Goal: Transaction & Acquisition: Book appointment/travel/reservation

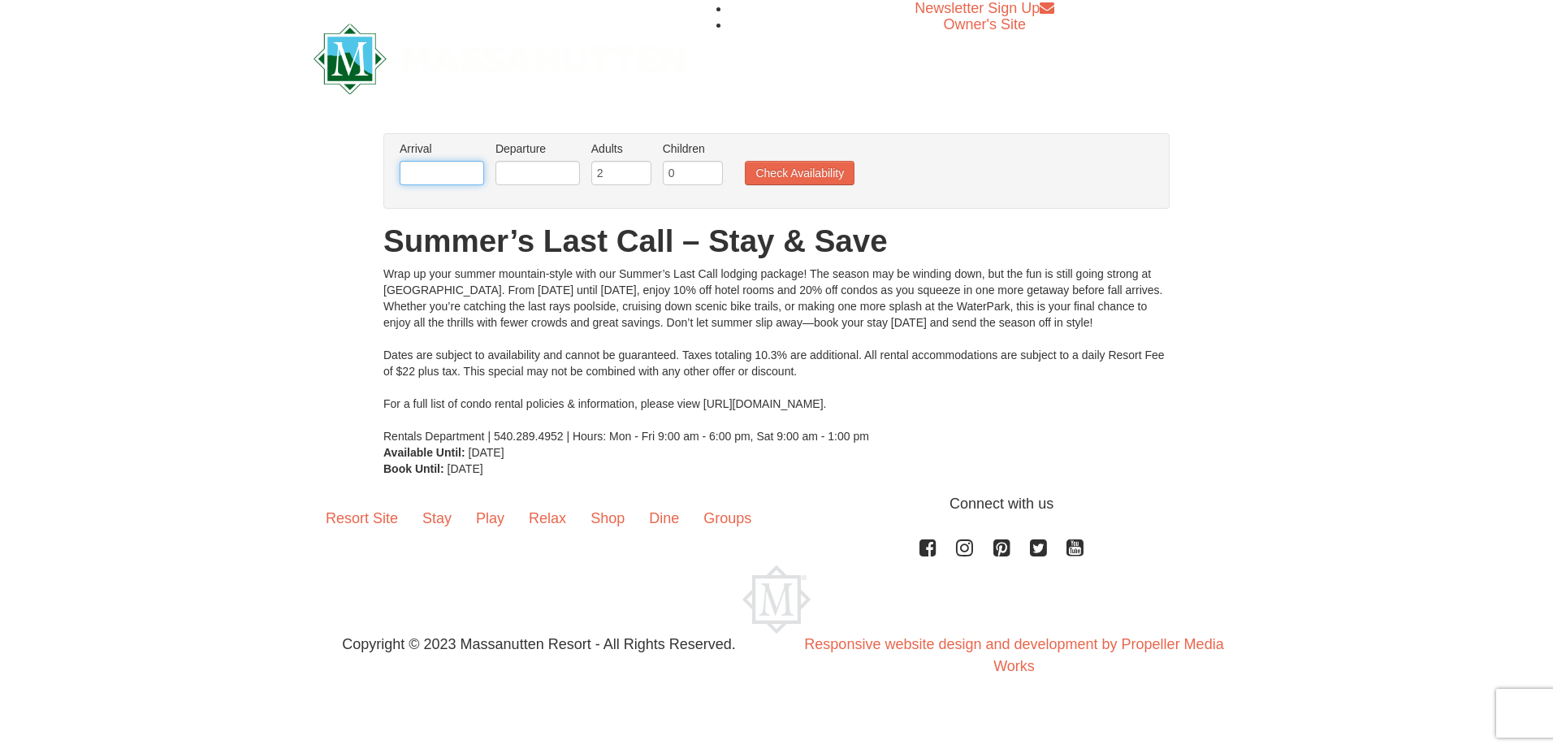
click at [459, 168] on input "text" at bounding box center [442, 173] width 84 height 24
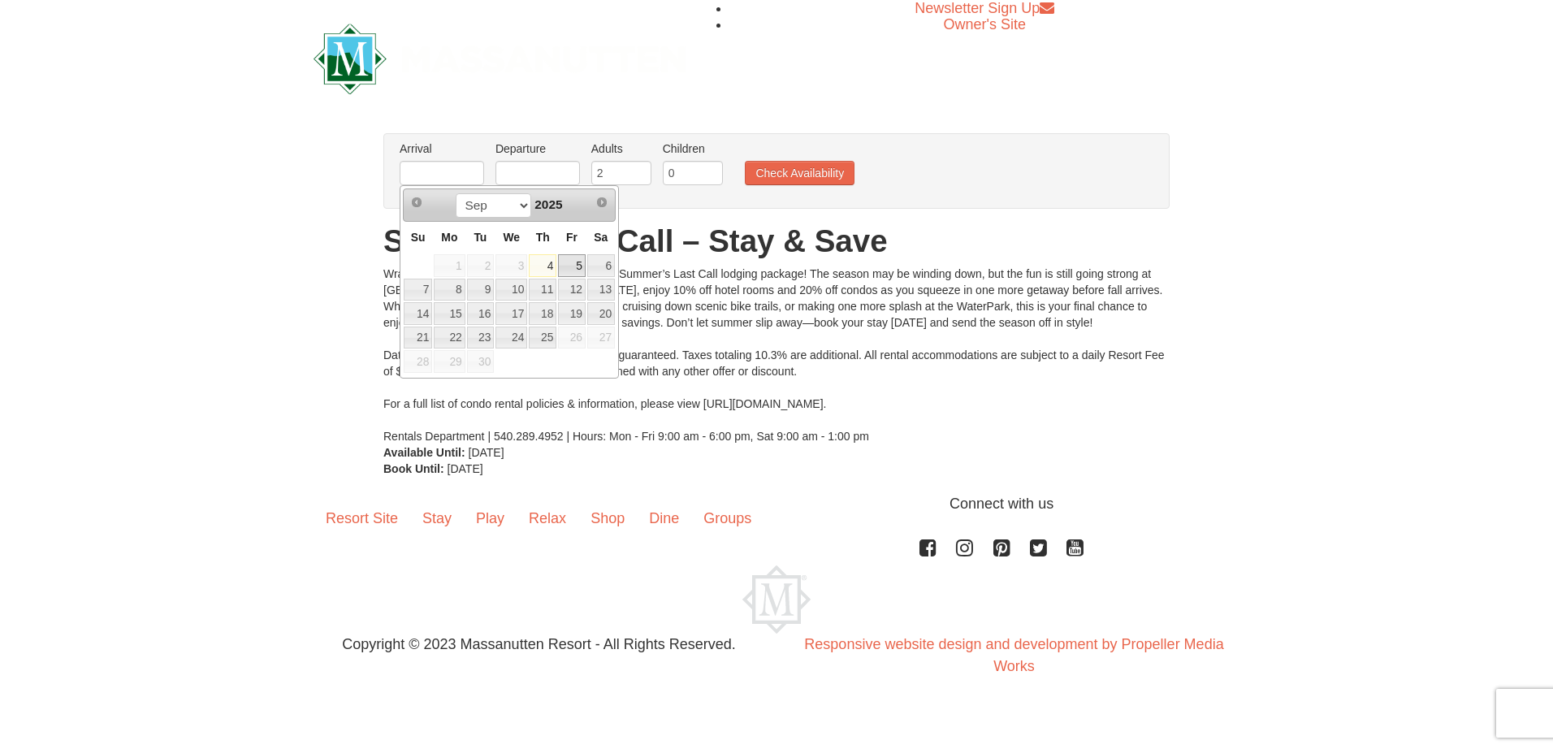
click at [576, 262] on link "5" at bounding box center [572, 265] width 28 height 23
type input "[DATE]"
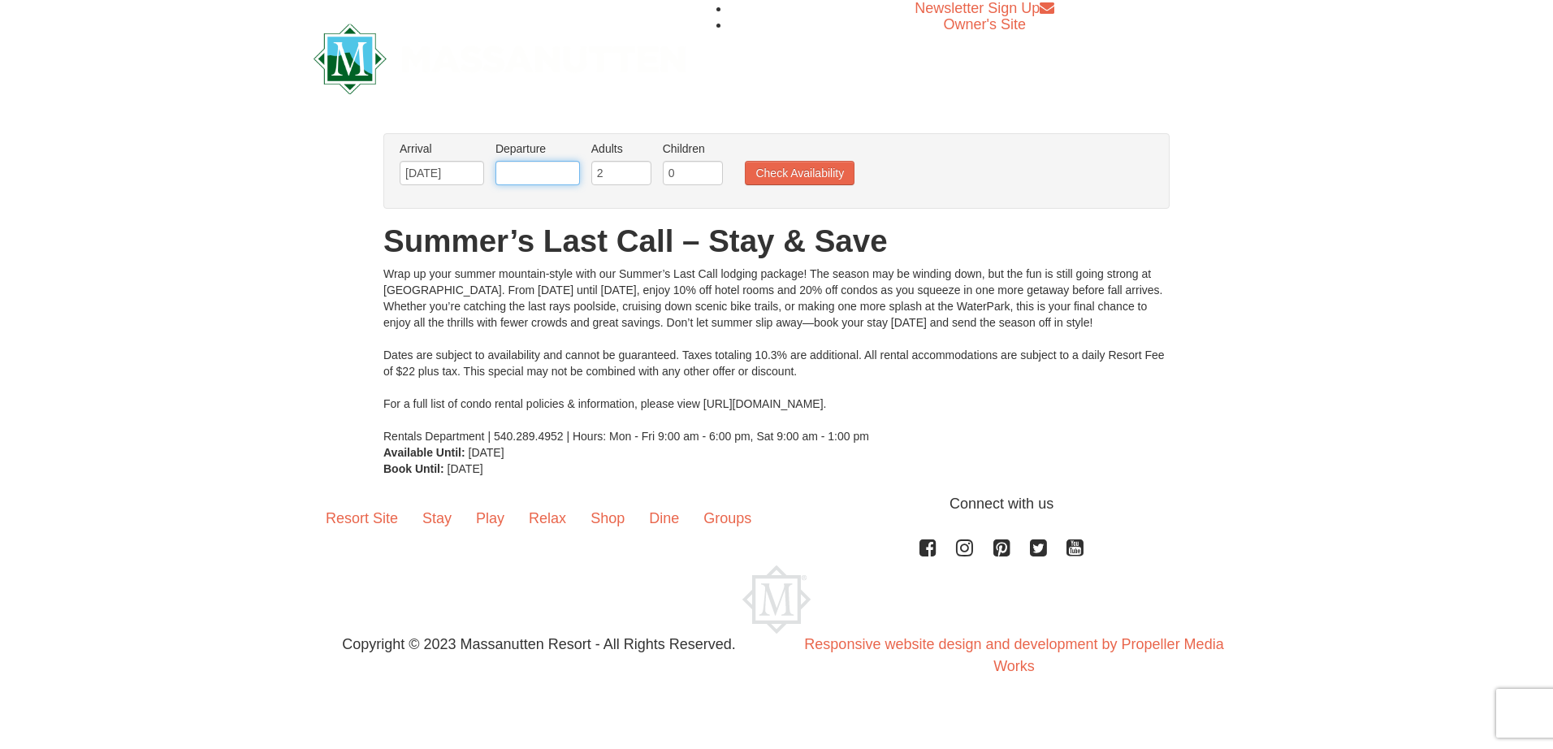
click at [550, 170] on input "text" at bounding box center [537, 173] width 84 height 24
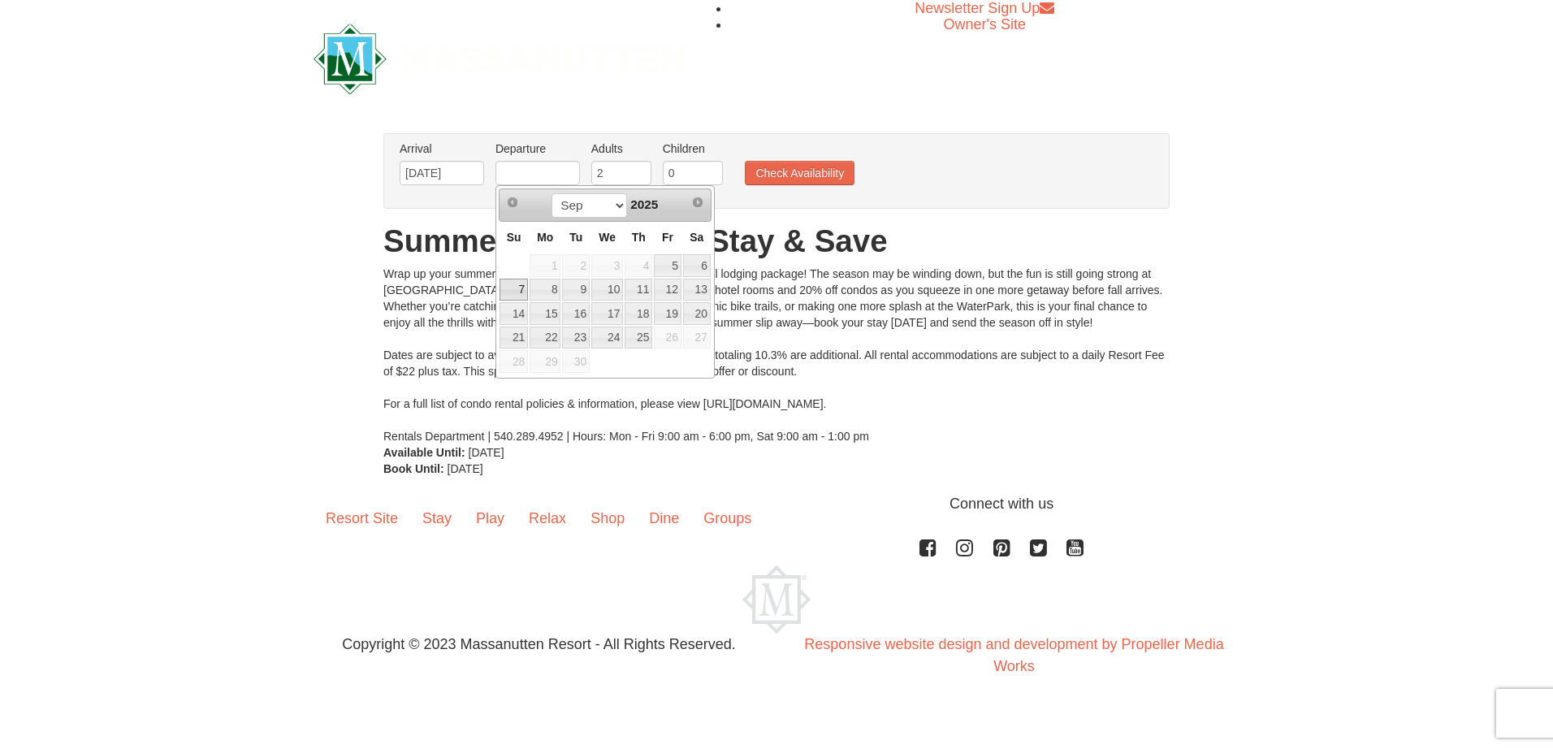
click at [514, 292] on link "7" at bounding box center [514, 290] width 28 height 23
type input "[DATE]"
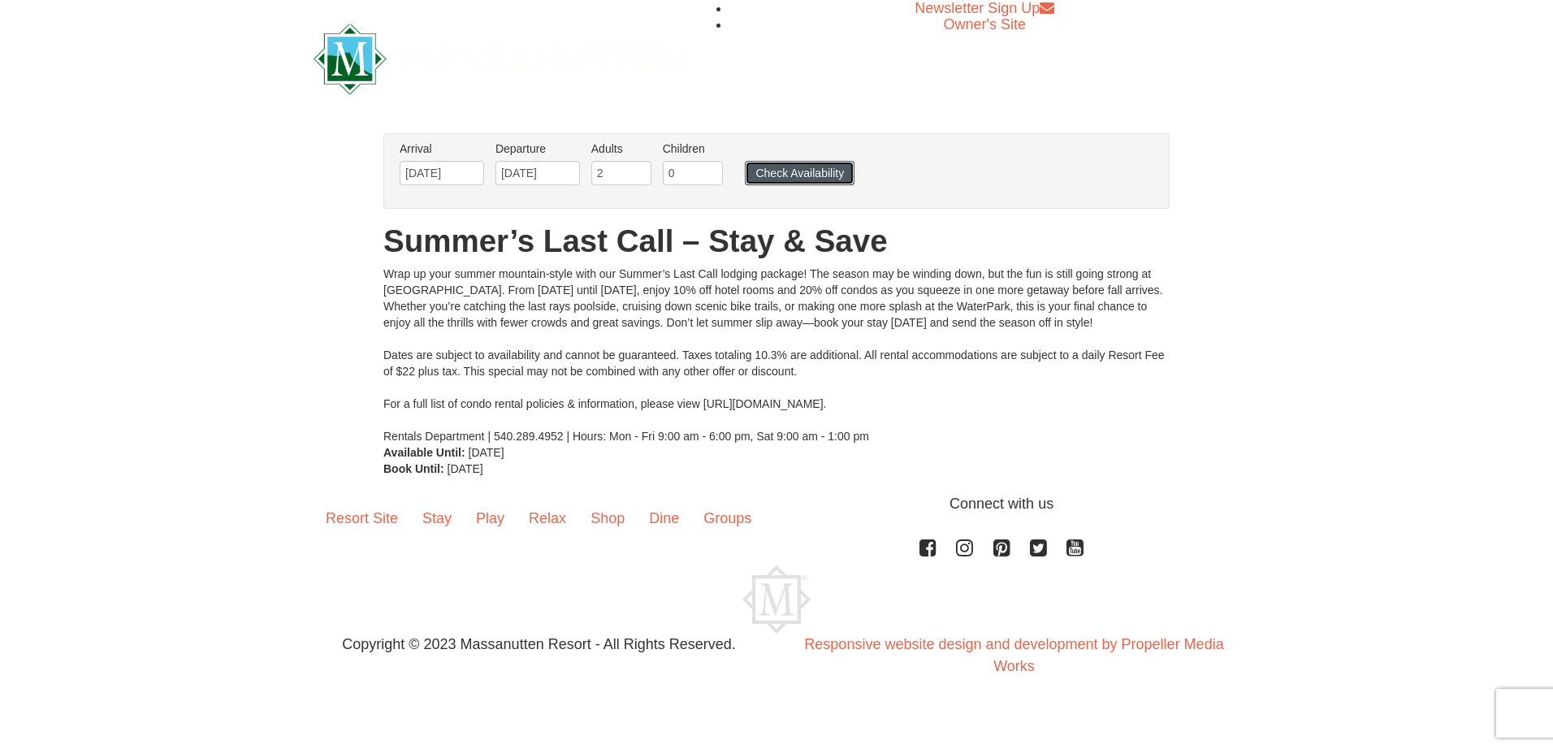
click at [777, 172] on button "Check Availability" at bounding box center [800, 173] width 110 height 24
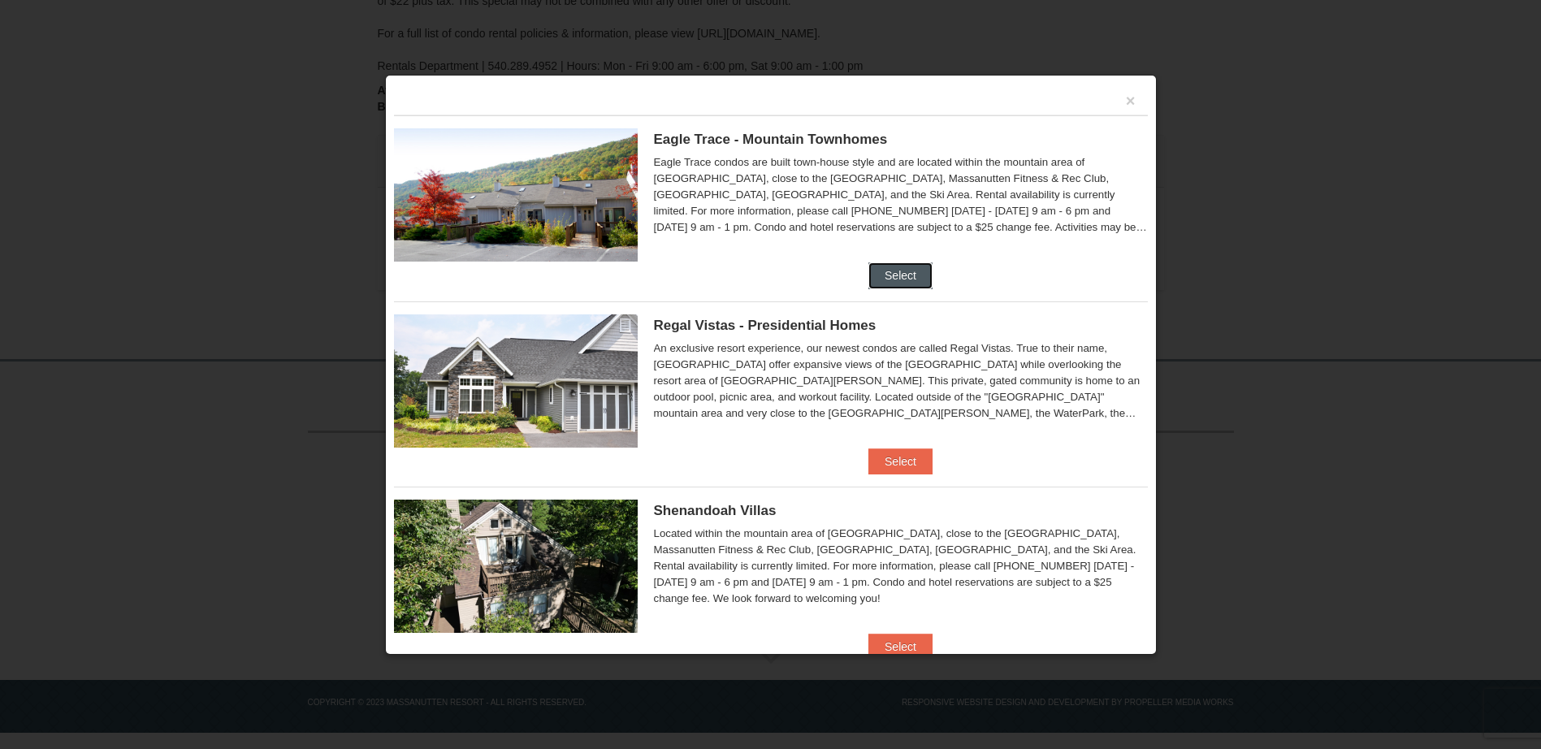
click at [887, 270] on button "Select" at bounding box center [900, 275] width 64 height 26
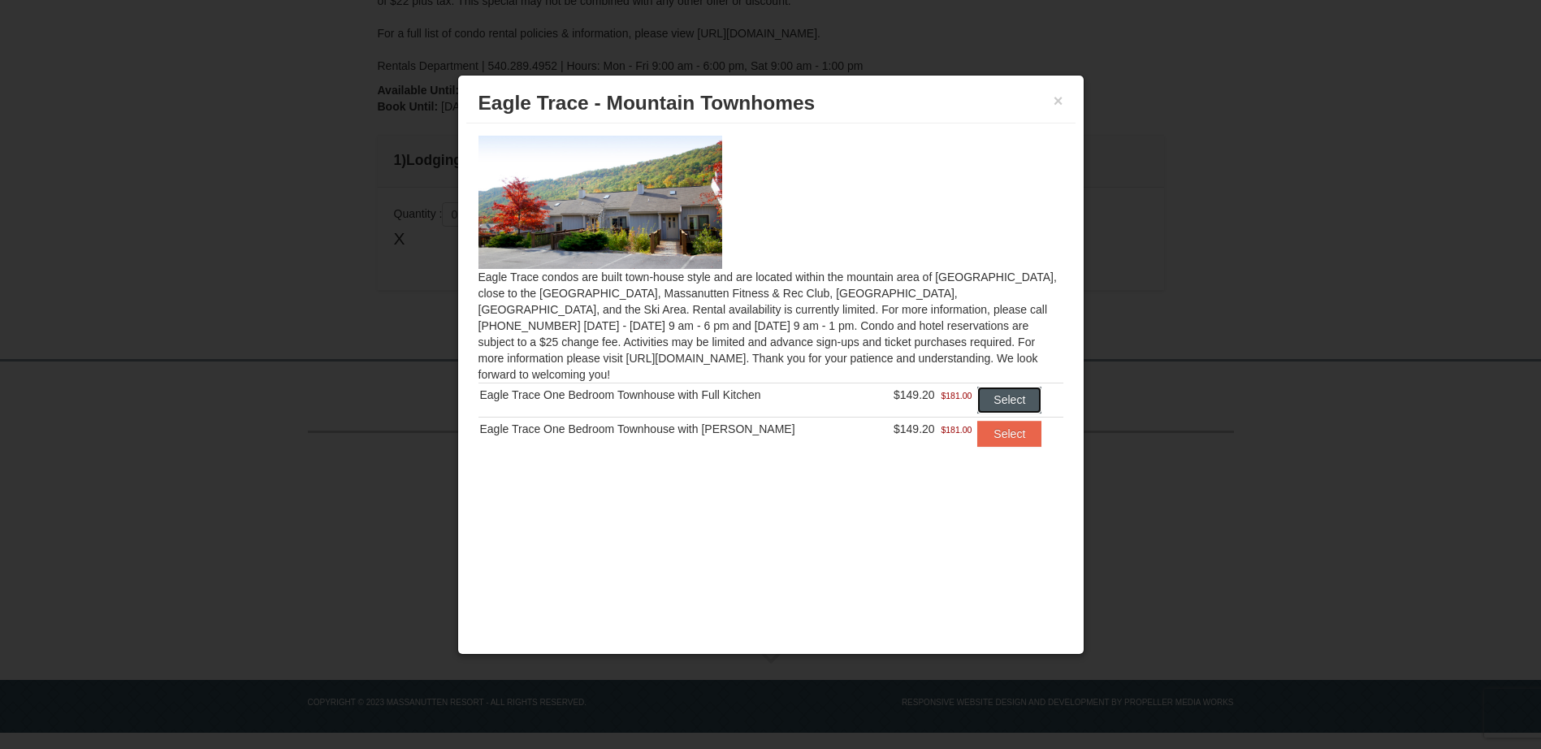
click at [996, 387] on button "Select" at bounding box center [1009, 400] width 64 height 26
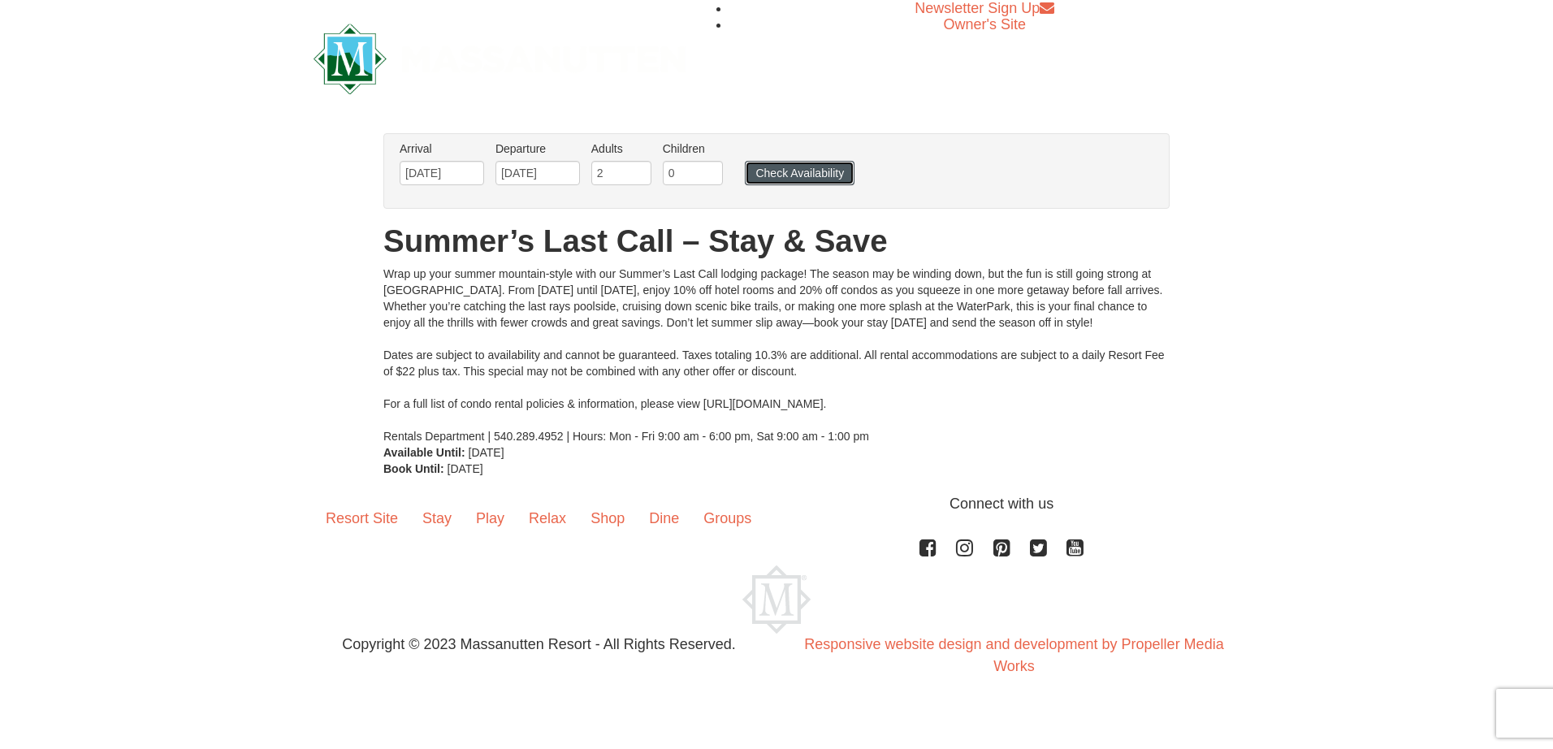
click at [786, 178] on button "Check Availability" at bounding box center [800, 173] width 110 height 24
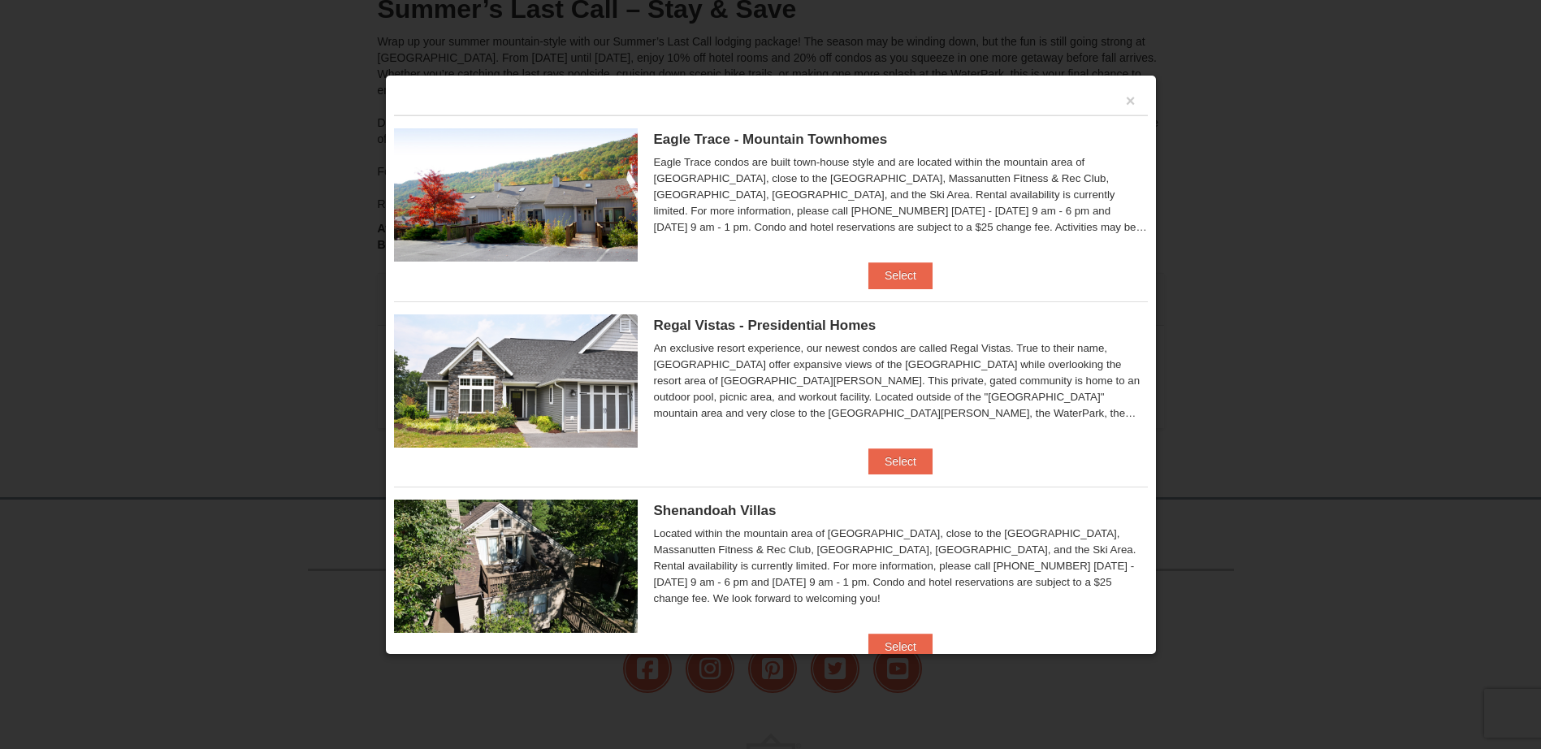
scroll to position [81, 0]
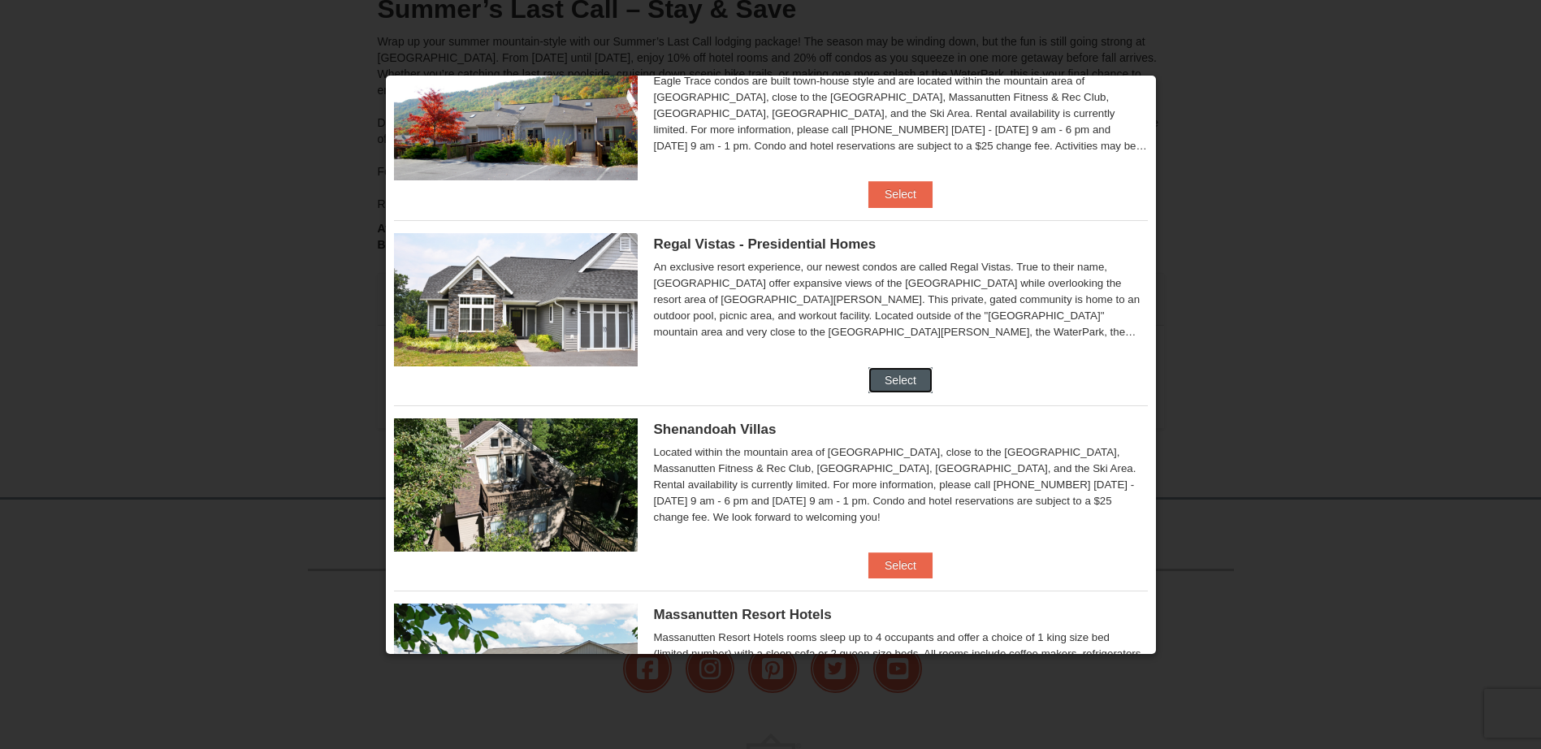
click at [901, 375] on button "Select" at bounding box center [900, 380] width 64 height 26
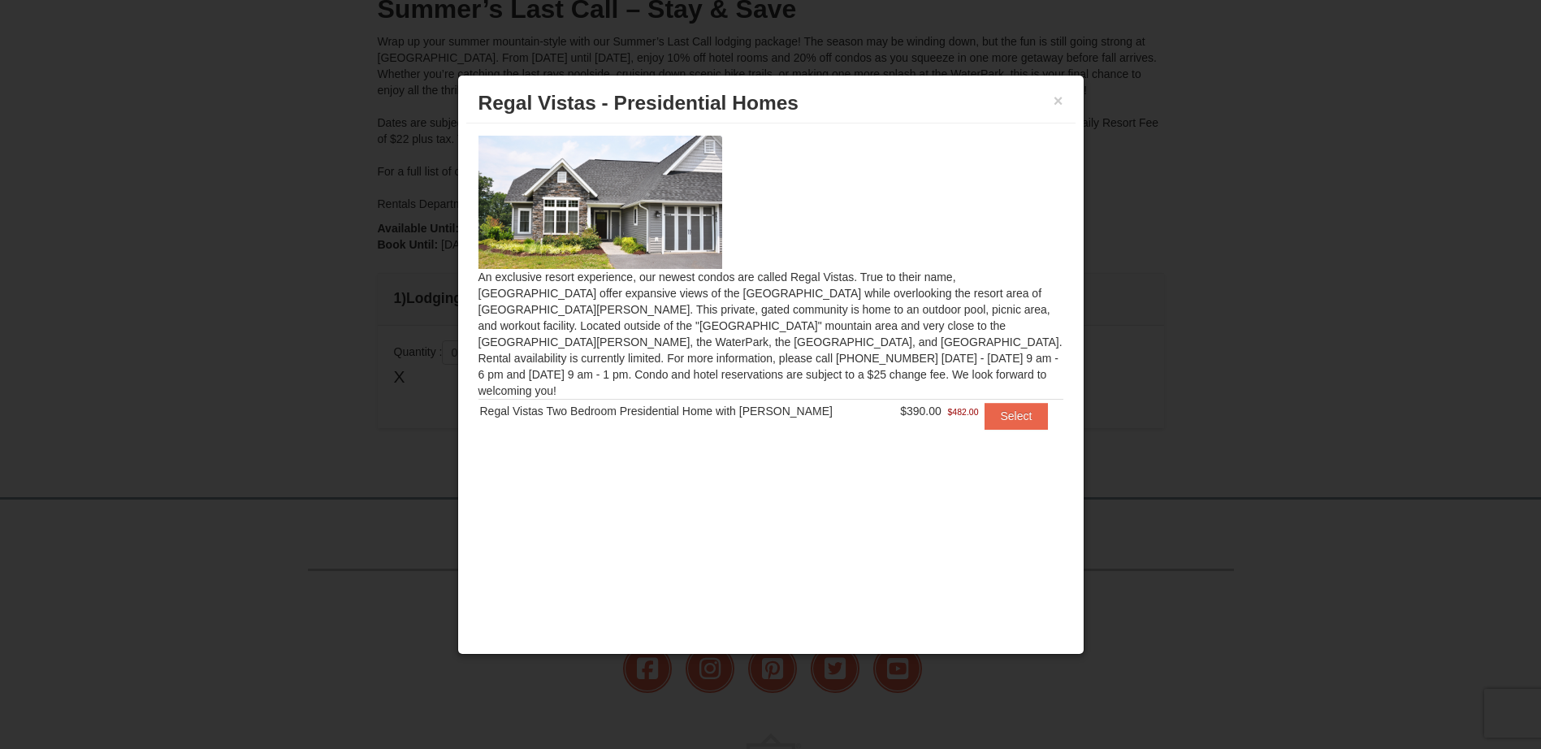
scroll to position [0, 0]
click at [998, 415] on td "Select" at bounding box center [1021, 416] width 83 height 33
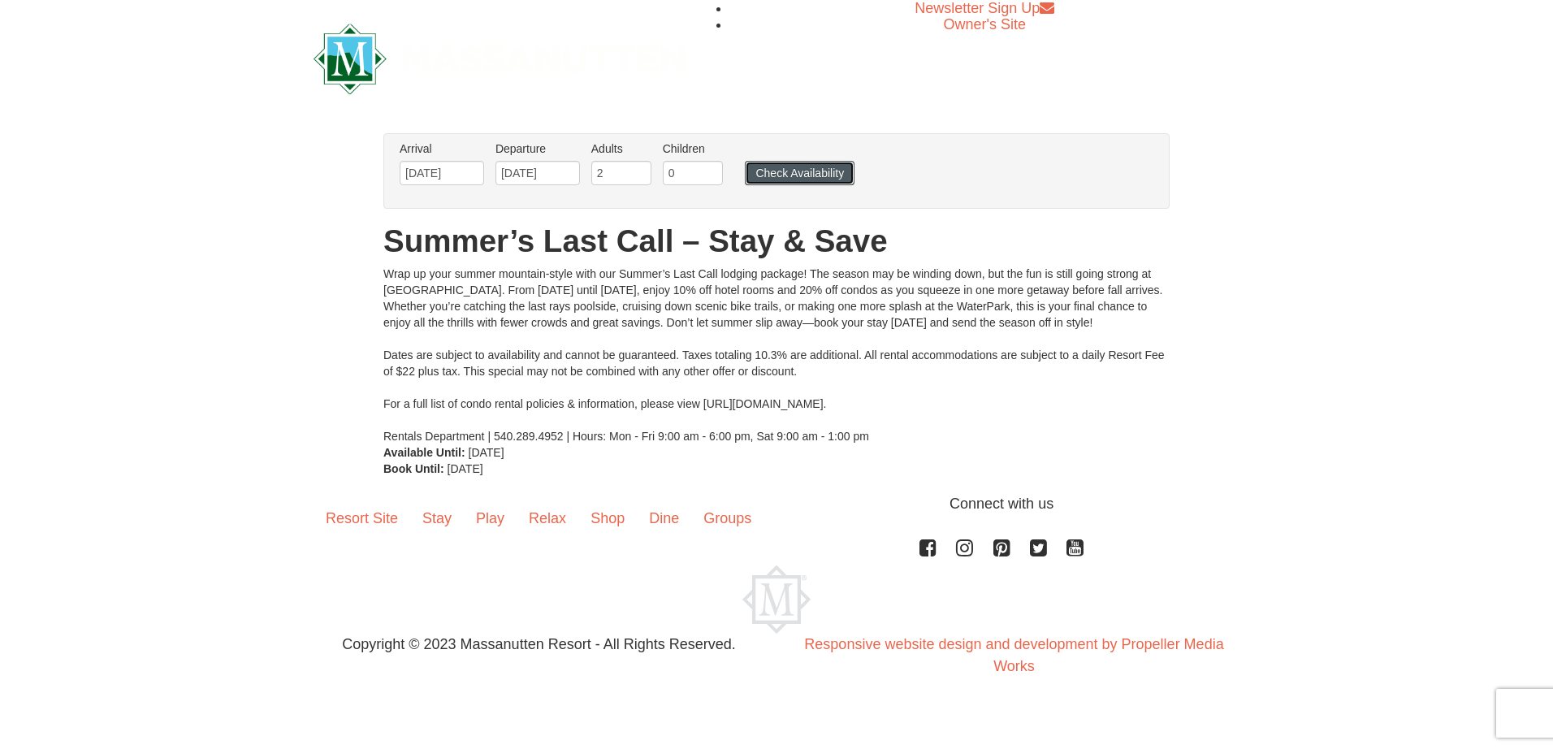
click at [789, 171] on button "Check Availability" at bounding box center [800, 173] width 110 height 24
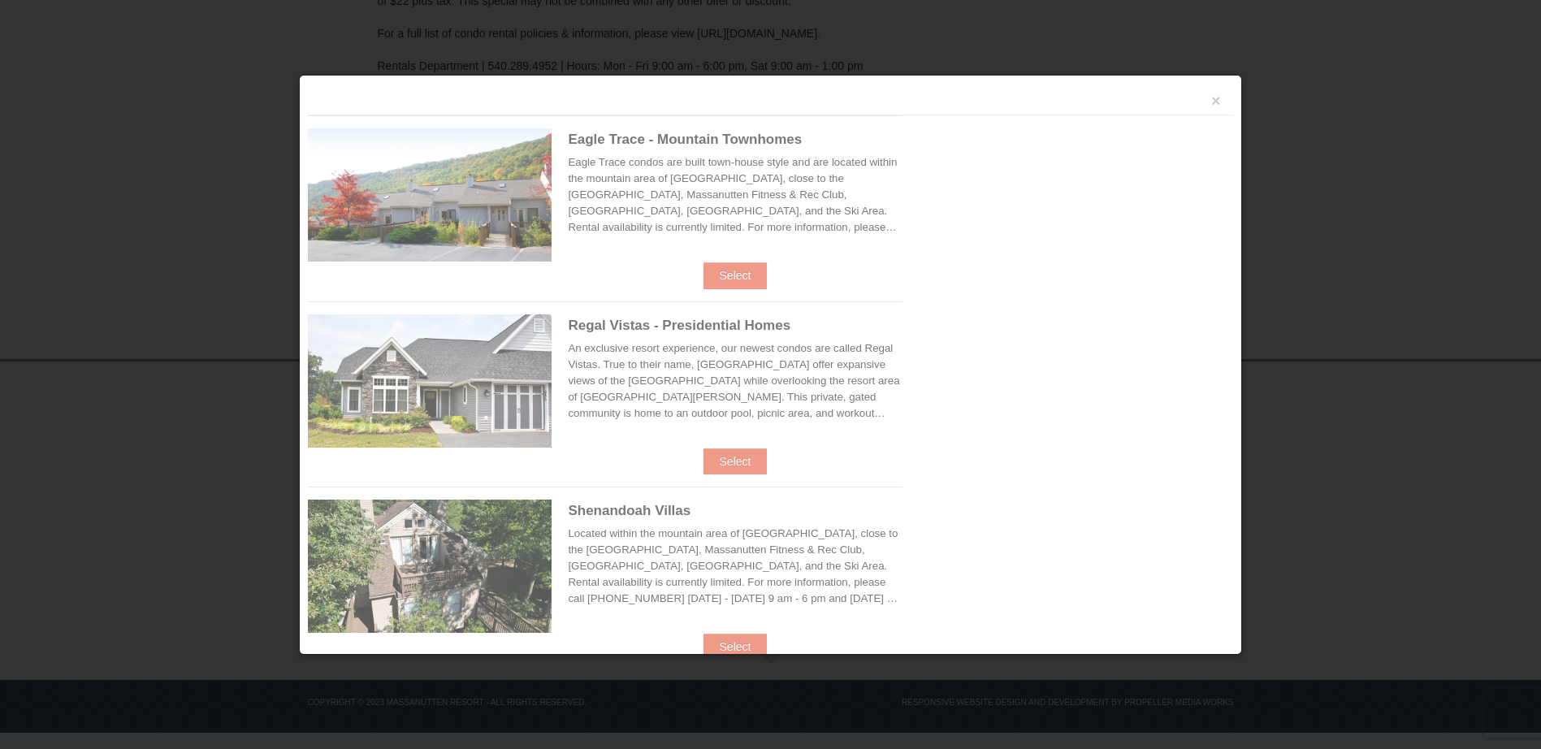
scroll to position [331, 0]
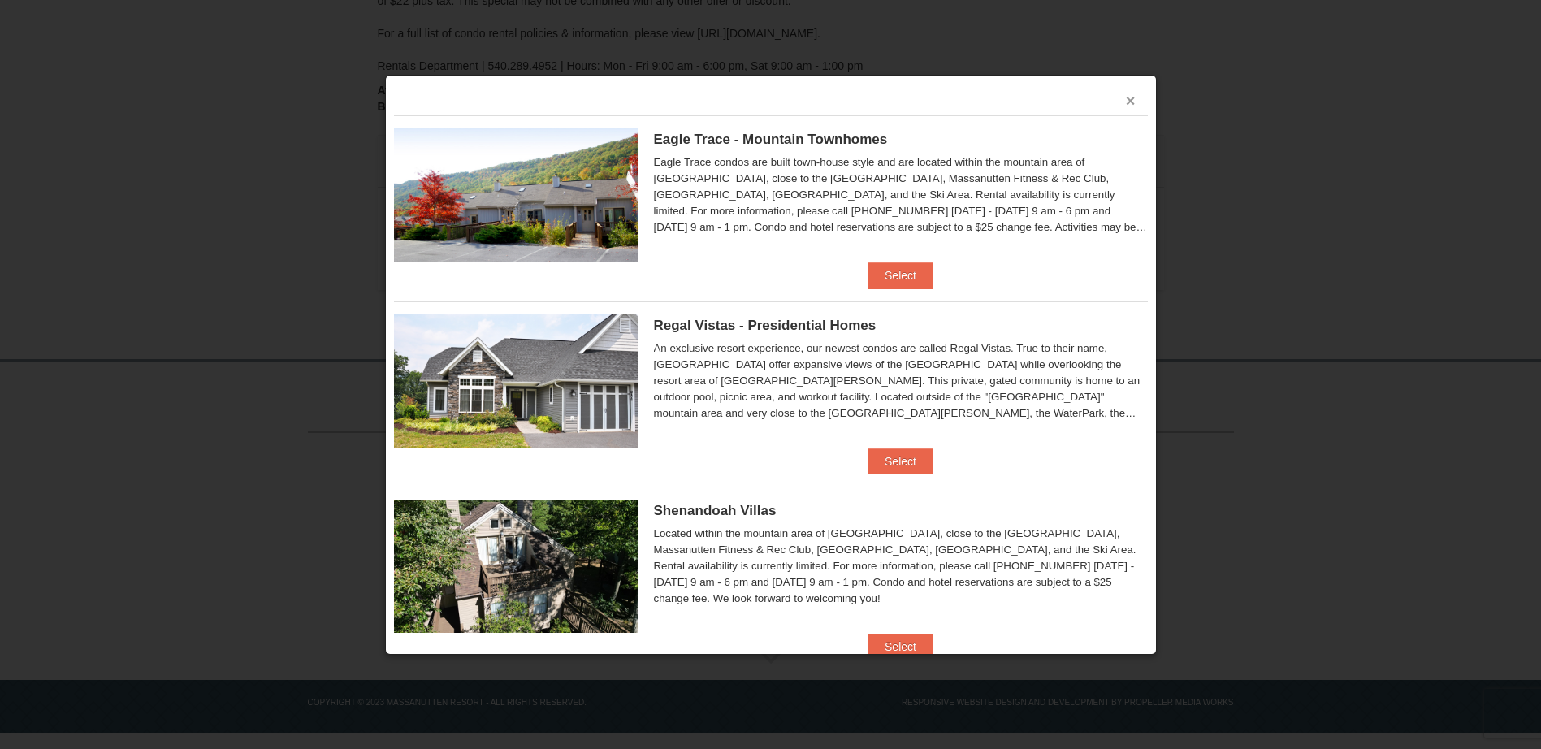
click at [1126, 100] on button "×" at bounding box center [1131, 101] width 10 height 16
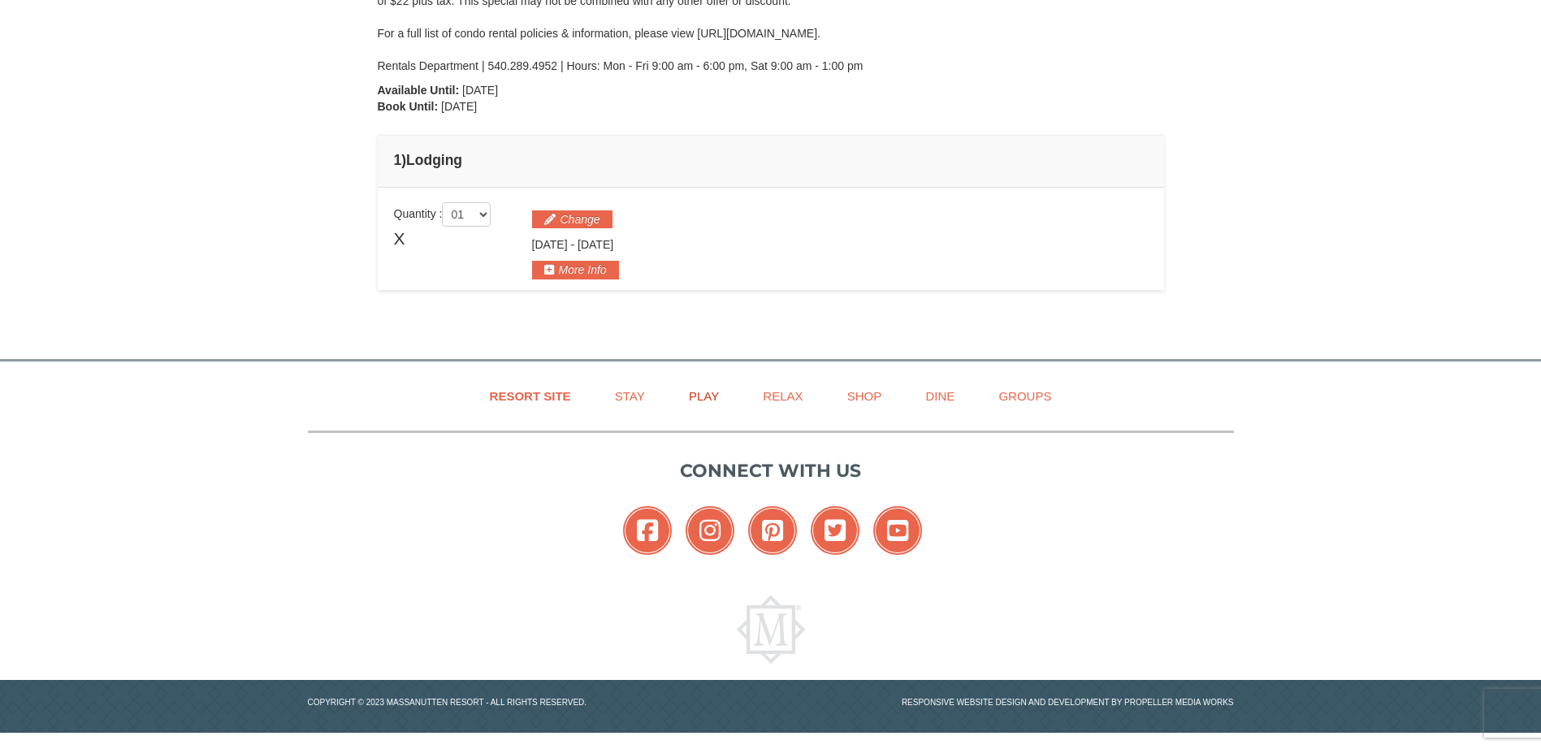
scroll to position [168, 0]
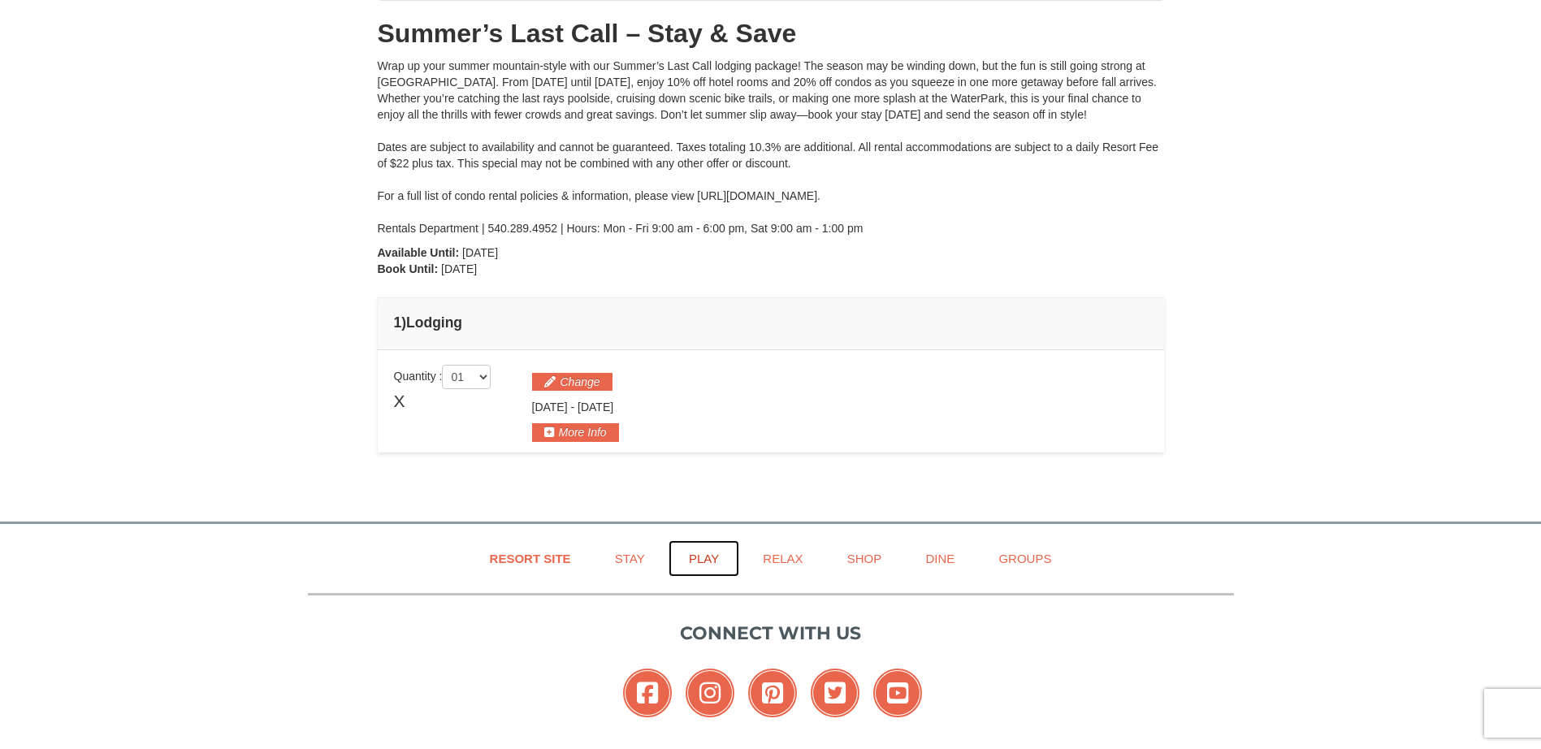
click at [698, 558] on link "Play" at bounding box center [703, 558] width 71 height 37
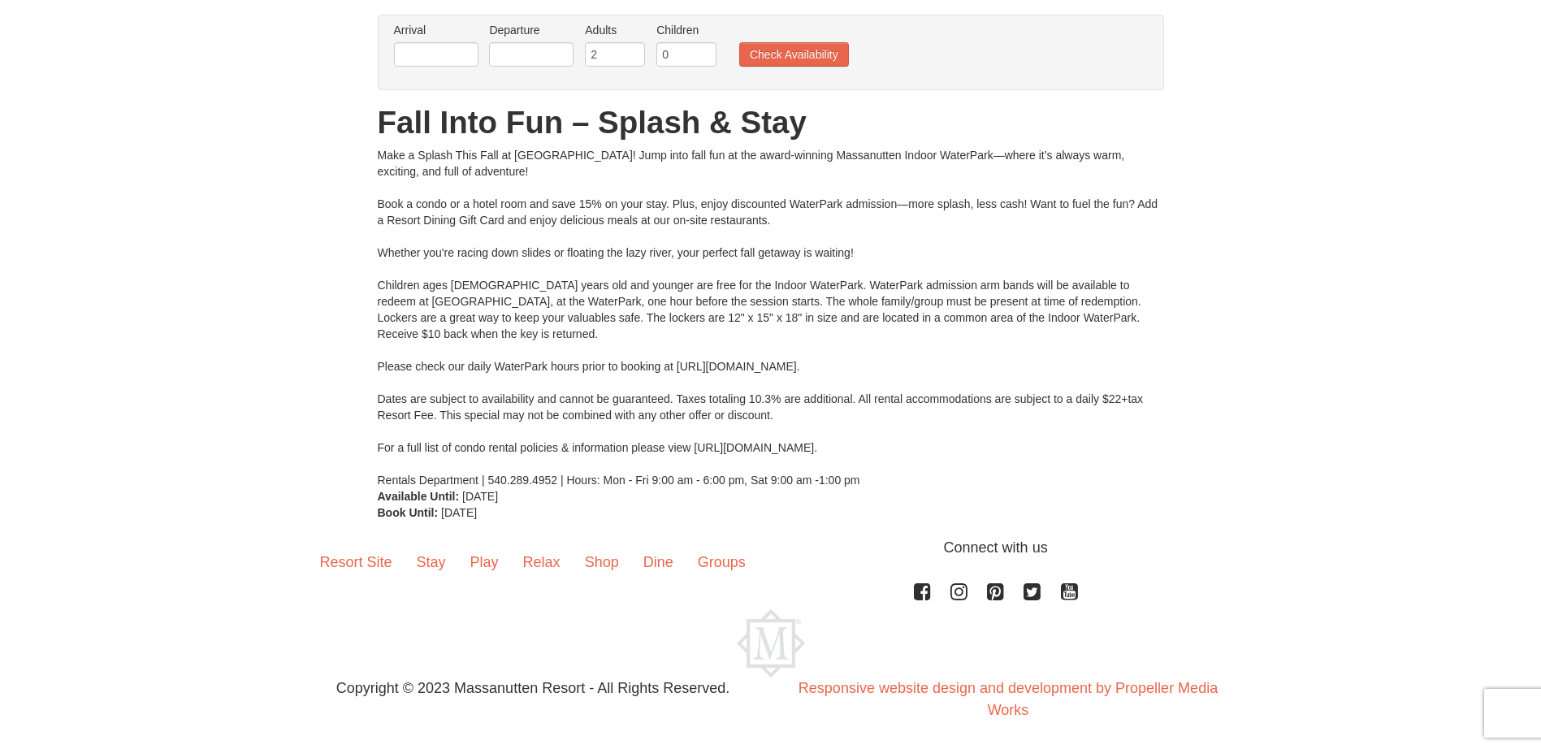
scroll to position [122, 0]
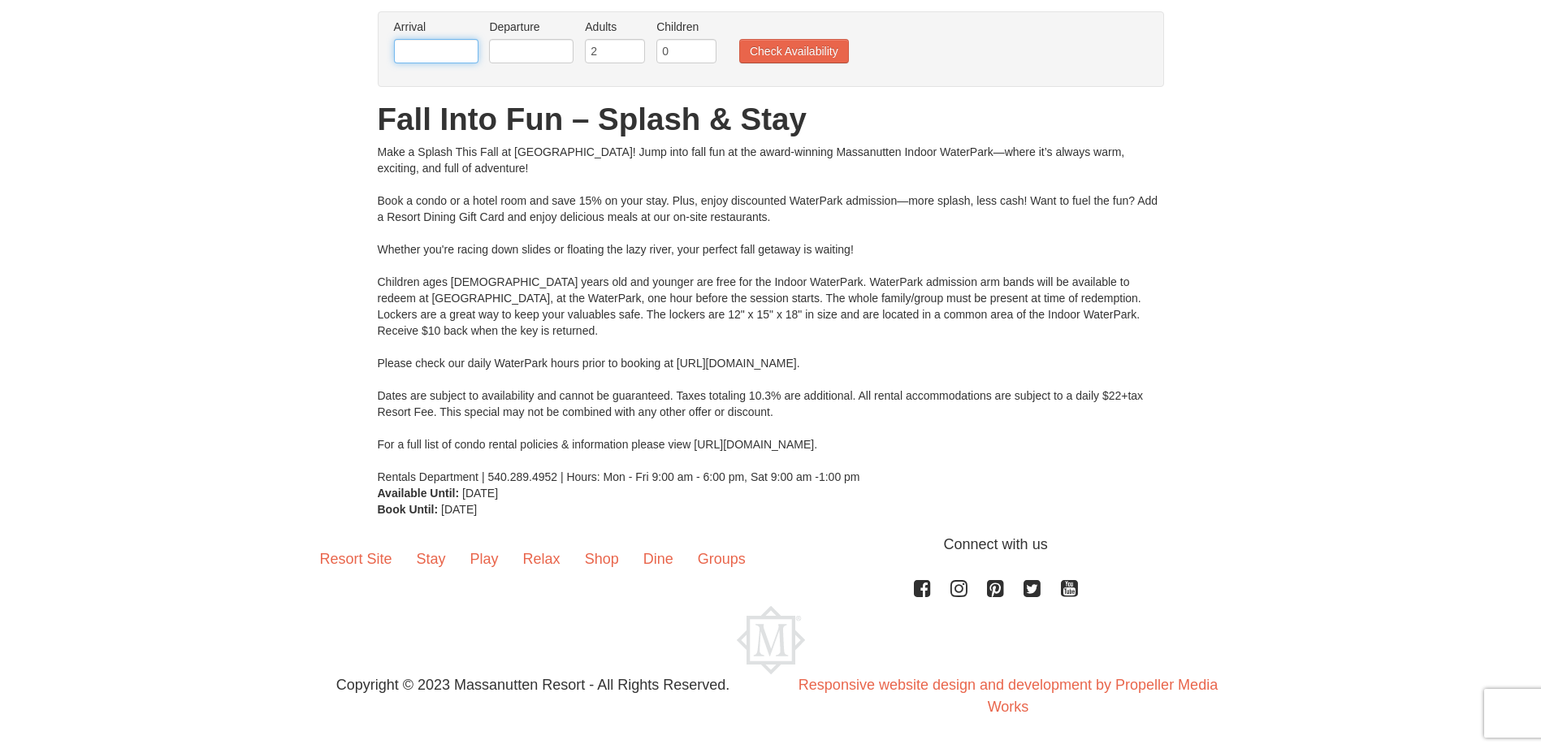
click at [470, 52] on input "text" at bounding box center [436, 51] width 84 height 24
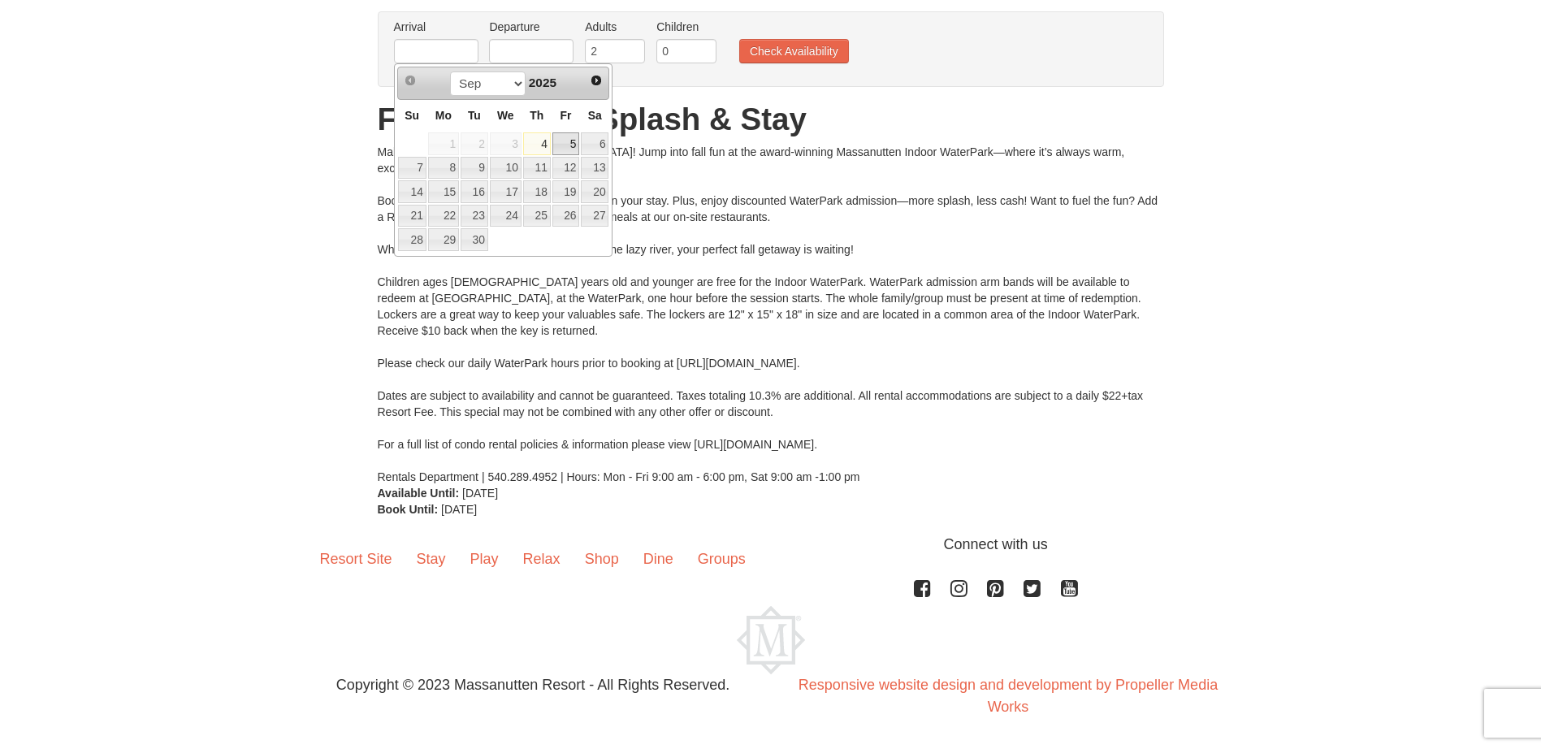
click at [565, 142] on link "5" at bounding box center [566, 143] width 28 height 23
type input "[DATE]"
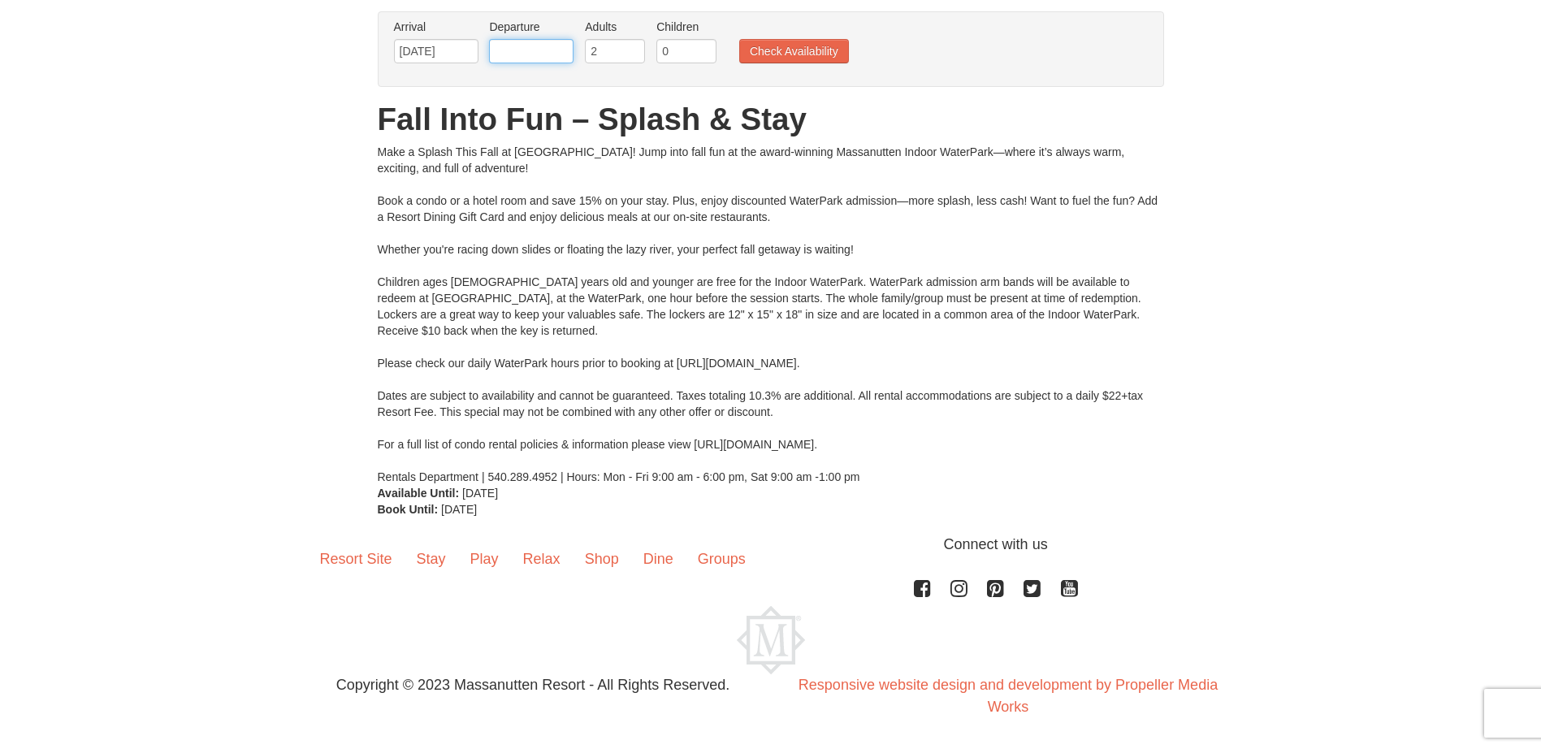
click at [515, 48] on input "text" at bounding box center [531, 51] width 84 height 24
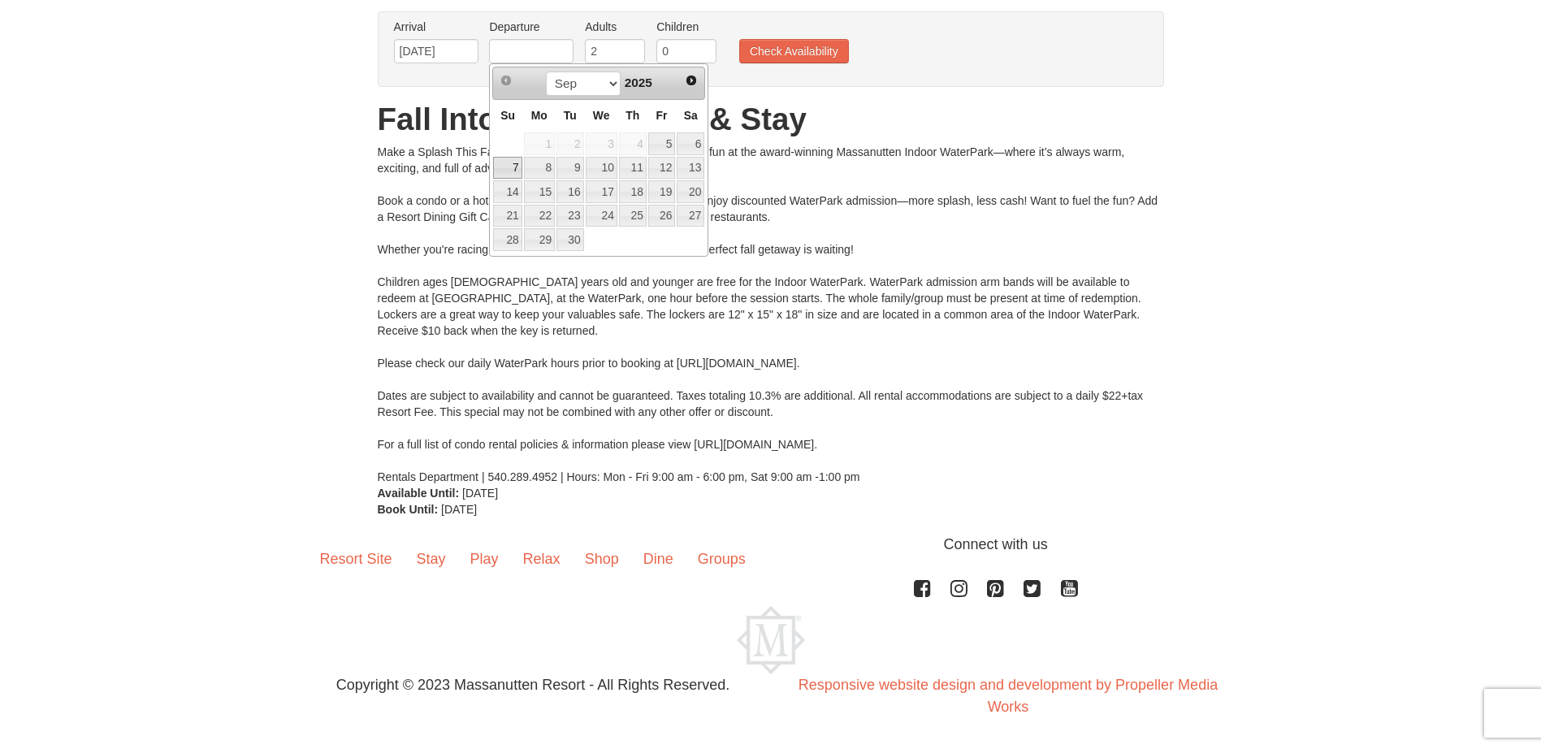
click at [513, 166] on link "7" at bounding box center [507, 168] width 28 height 23
type input "[DATE]"
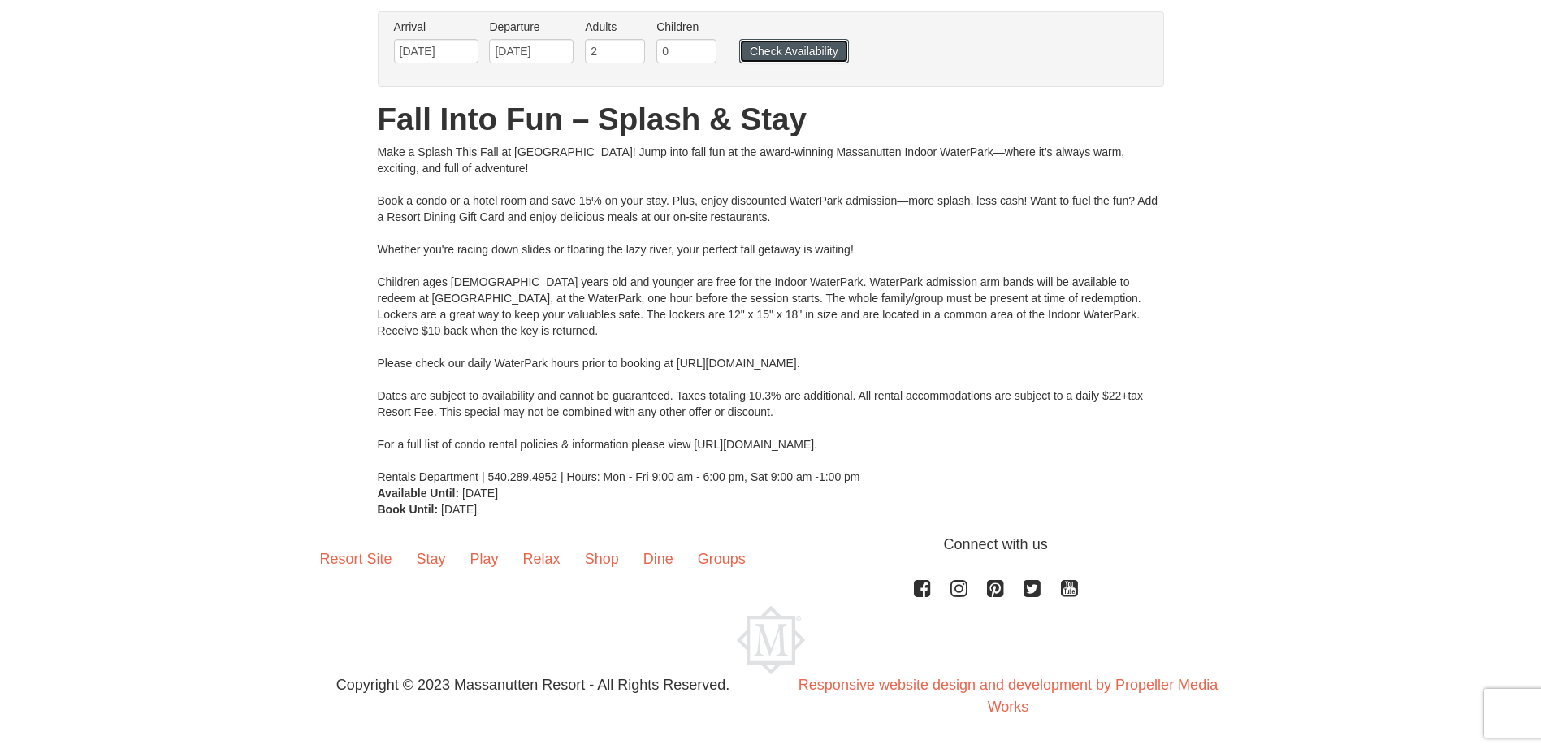
click at [796, 52] on button "Check Availability" at bounding box center [794, 51] width 110 height 24
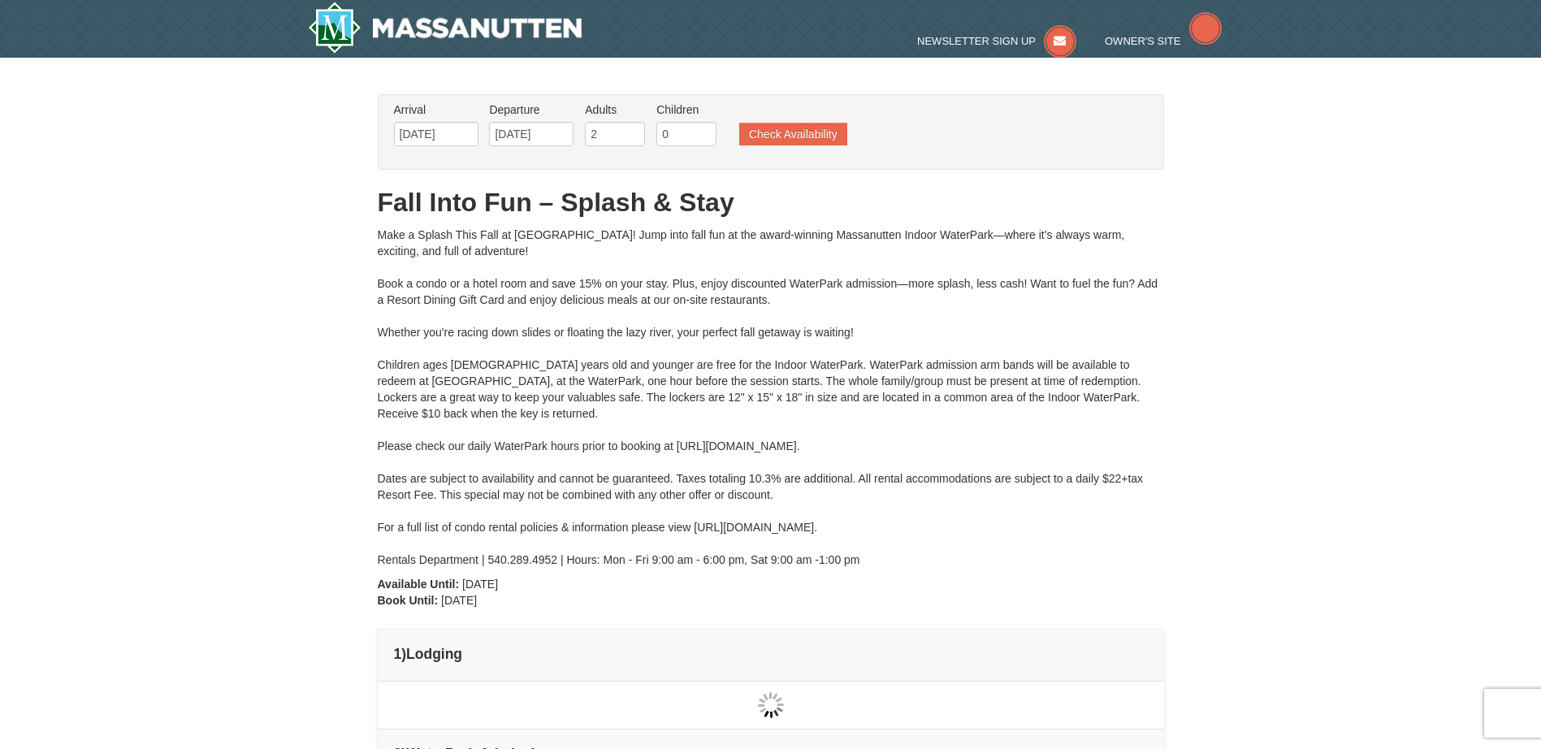
type input "[DATE]"
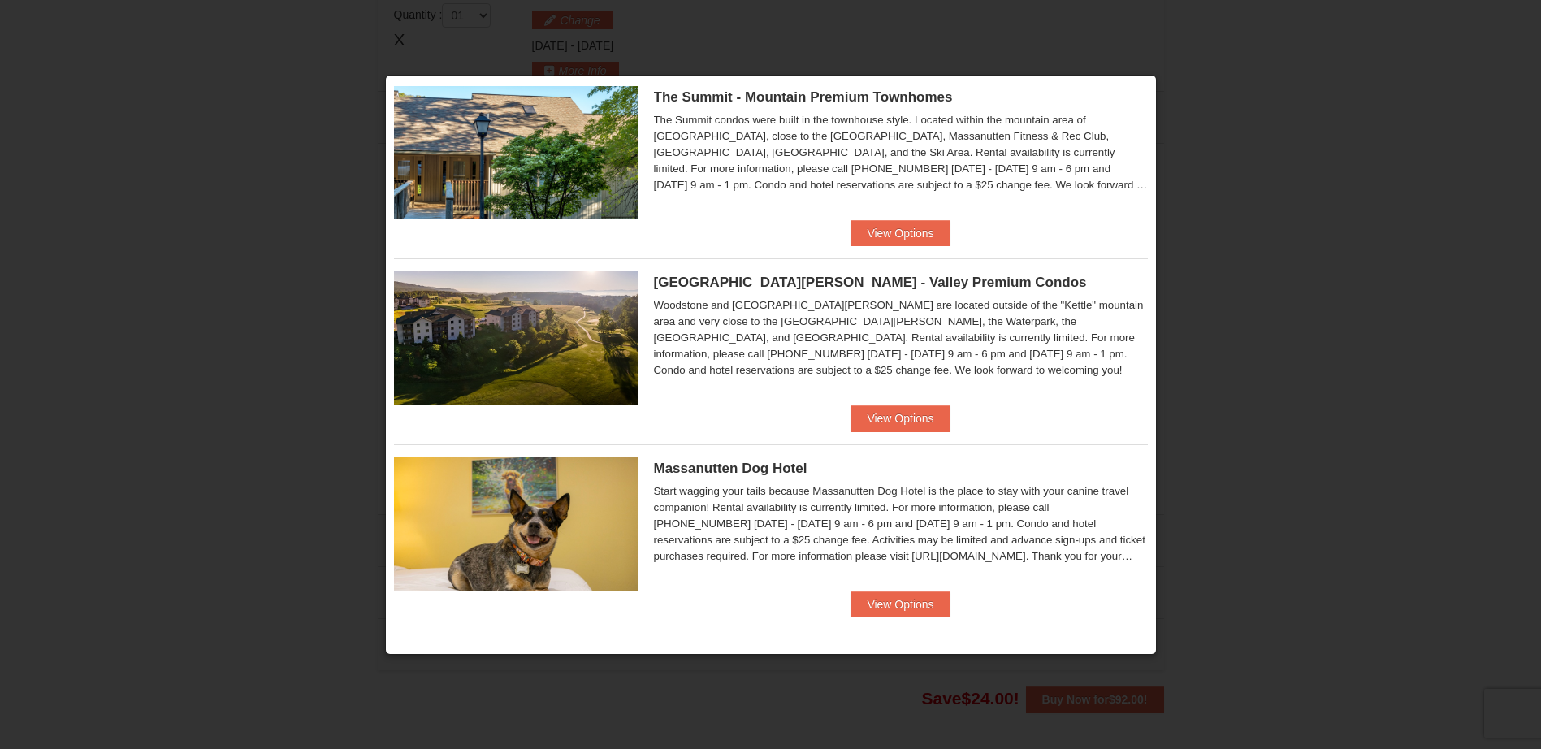
scroll to position [936, 0]
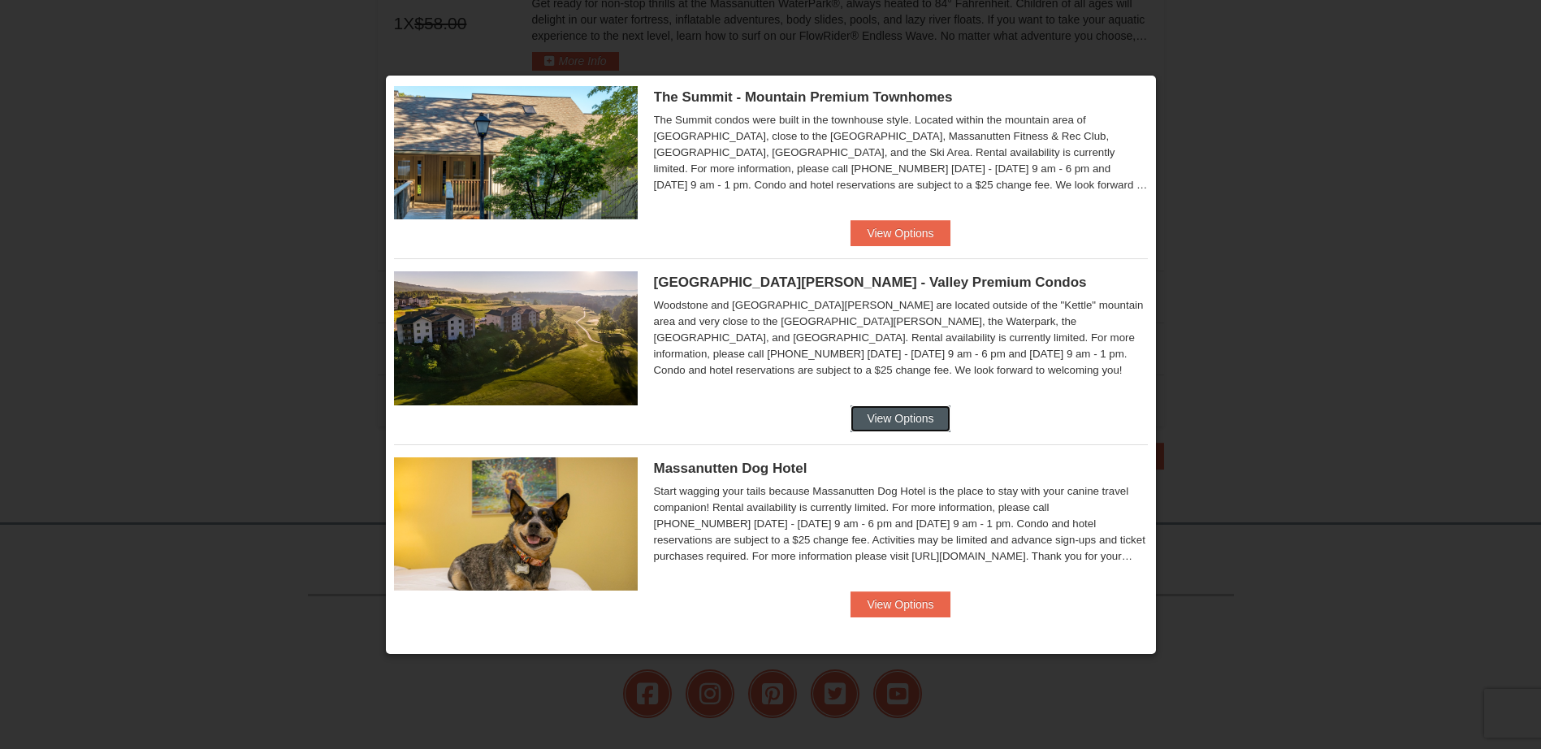
click at [914, 416] on button "View Options" at bounding box center [899, 418] width 99 height 26
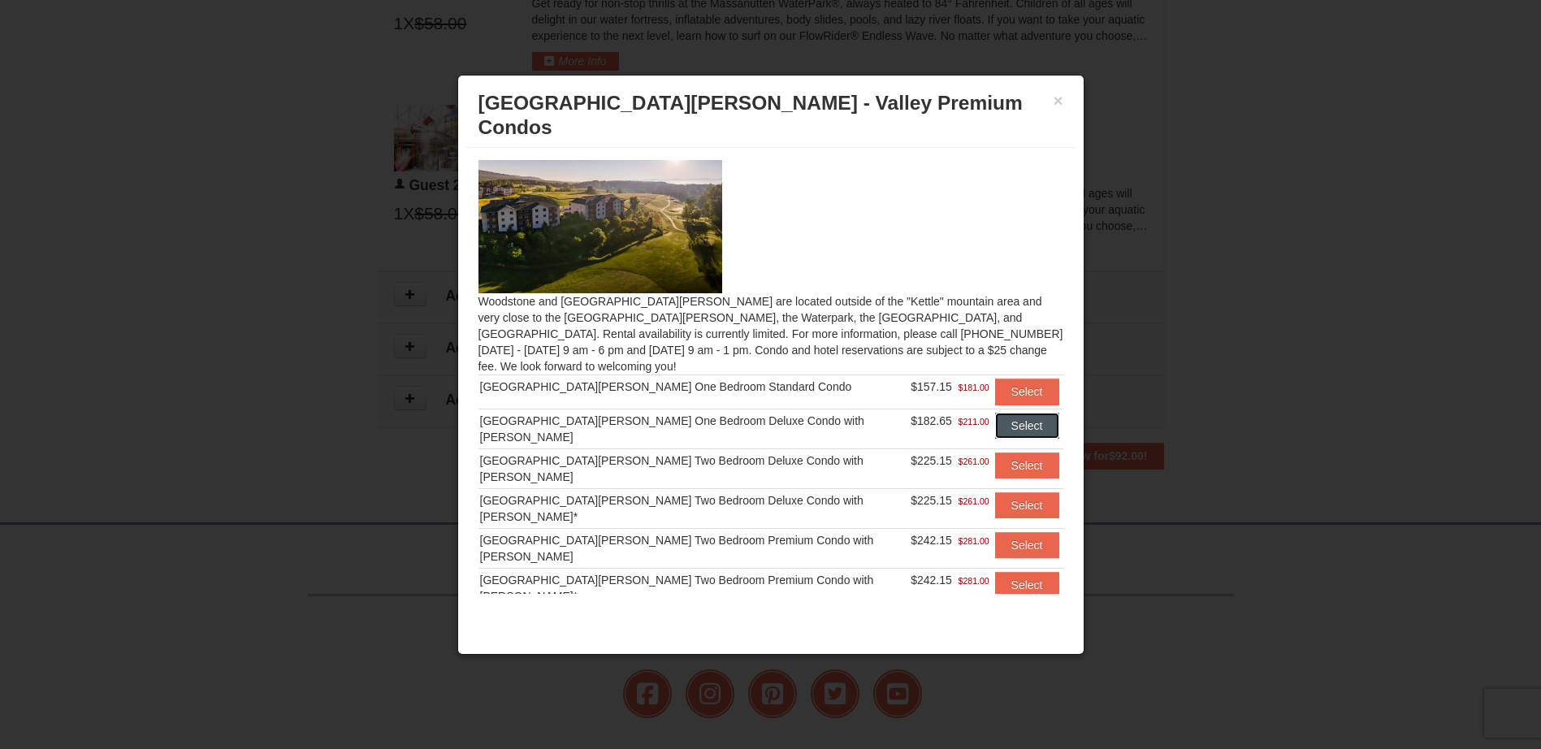
click at [1018, 413] on button "Select" at bounding box center [1027, 426] width 64 height 26
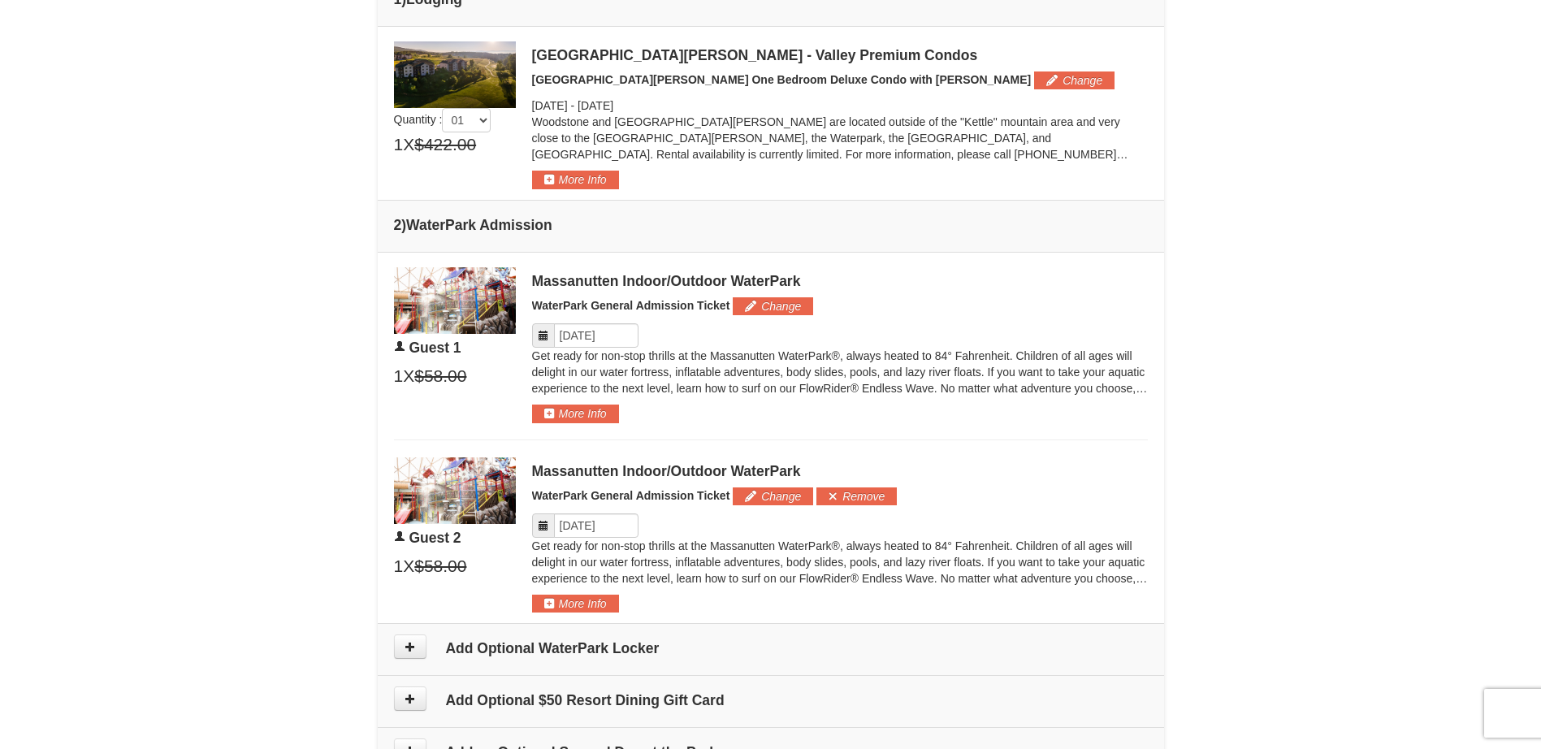
scroll to position [681, 0]
